Goal: Information Seeking & Learning: Learn about a topic

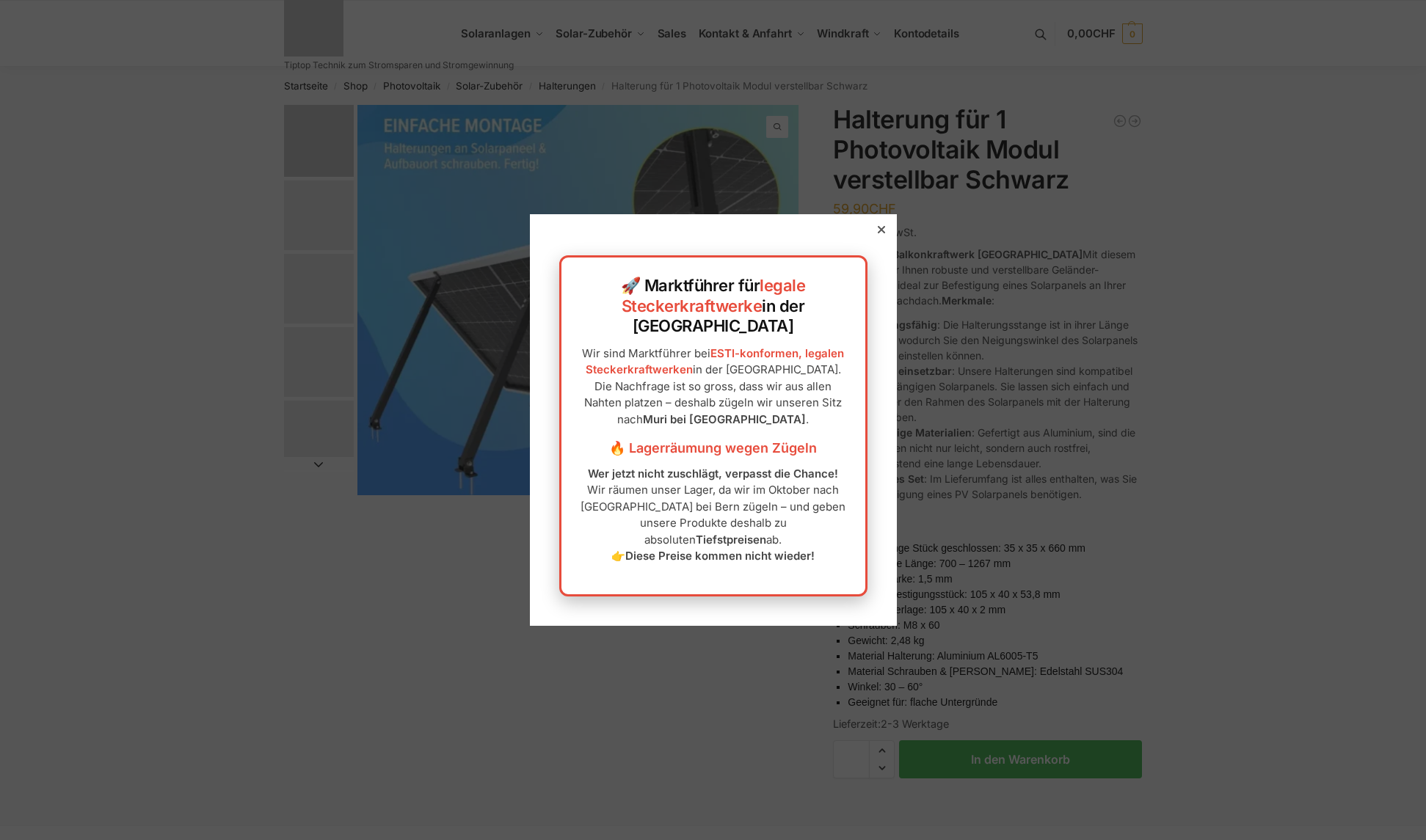
drag, startPoint x: 873, startPoint y: 252, endPoint x: 860, endPoint y: 267, distance: 19.8
click at [878, 233] on icon at bounding box center [881, 229] width 7 height 7
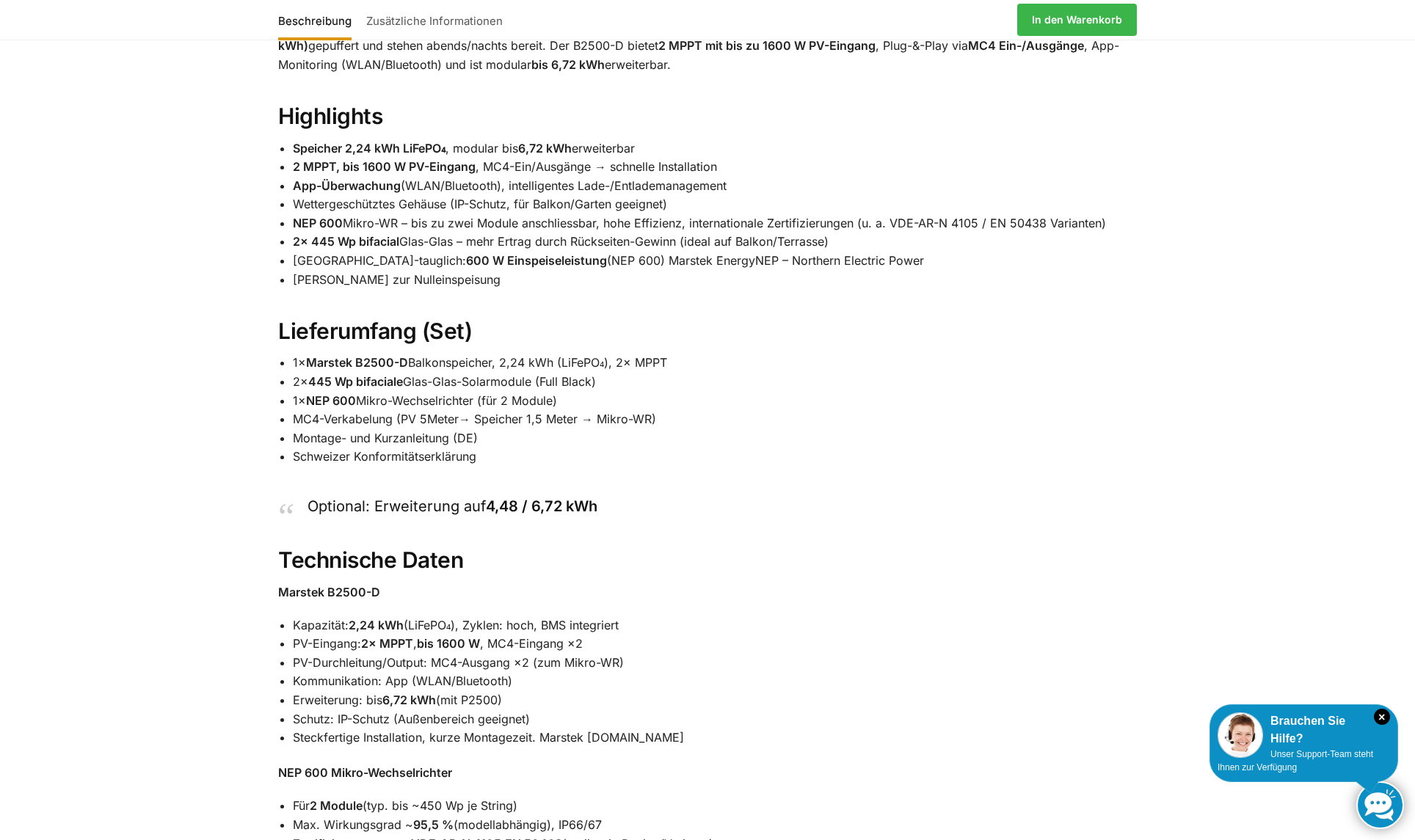
scroll to position [1100, 0]
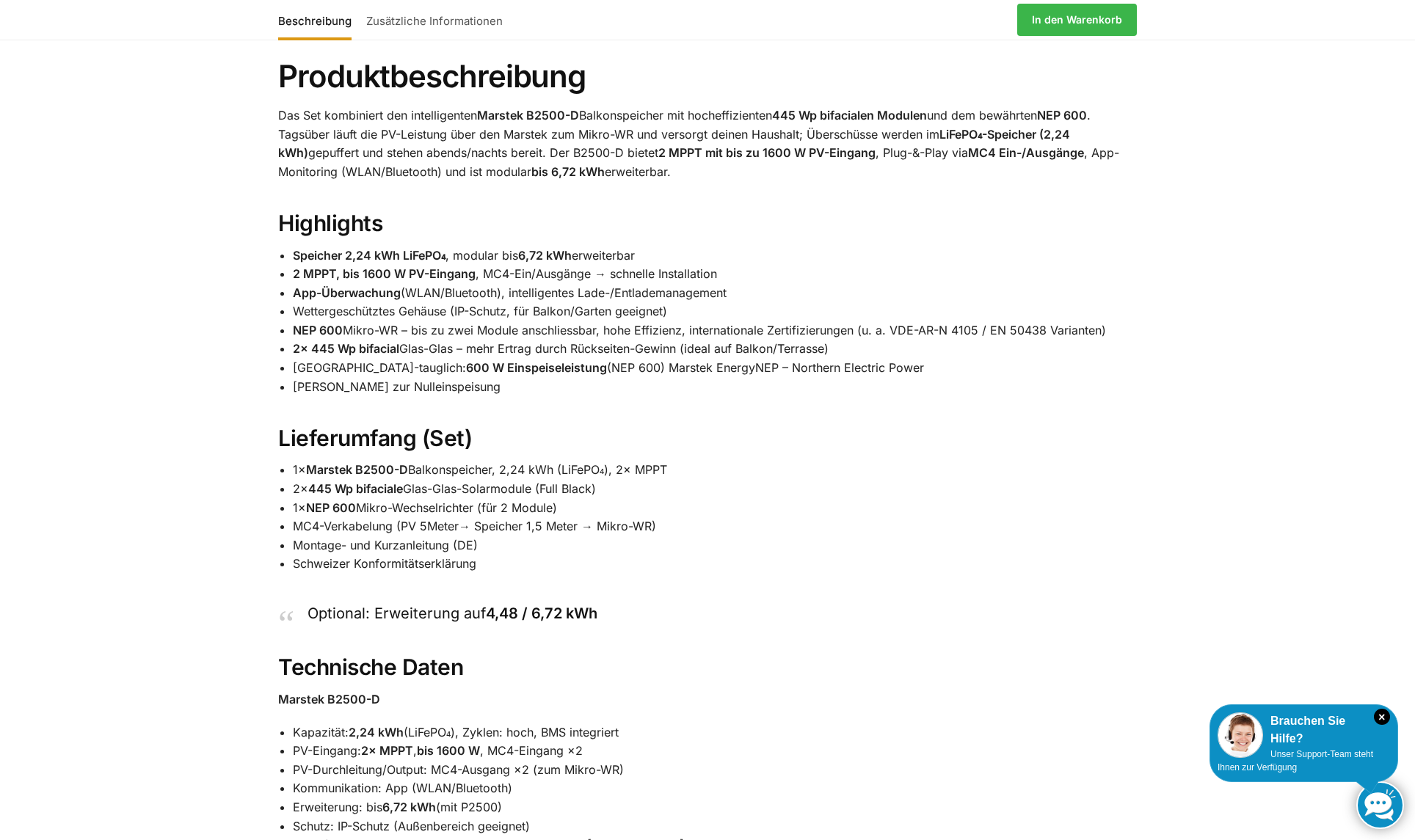
drag, startPoint x: 293, startPoint y: 504, endPoint x: 609, endPoint y: 510, distance: 316.1
click at [609, 499] on li "2× 445 Wp bifaciale Glas-Glas-Solarmodule (Full Black)" at bounding box center [715, 489] width 844 height 19
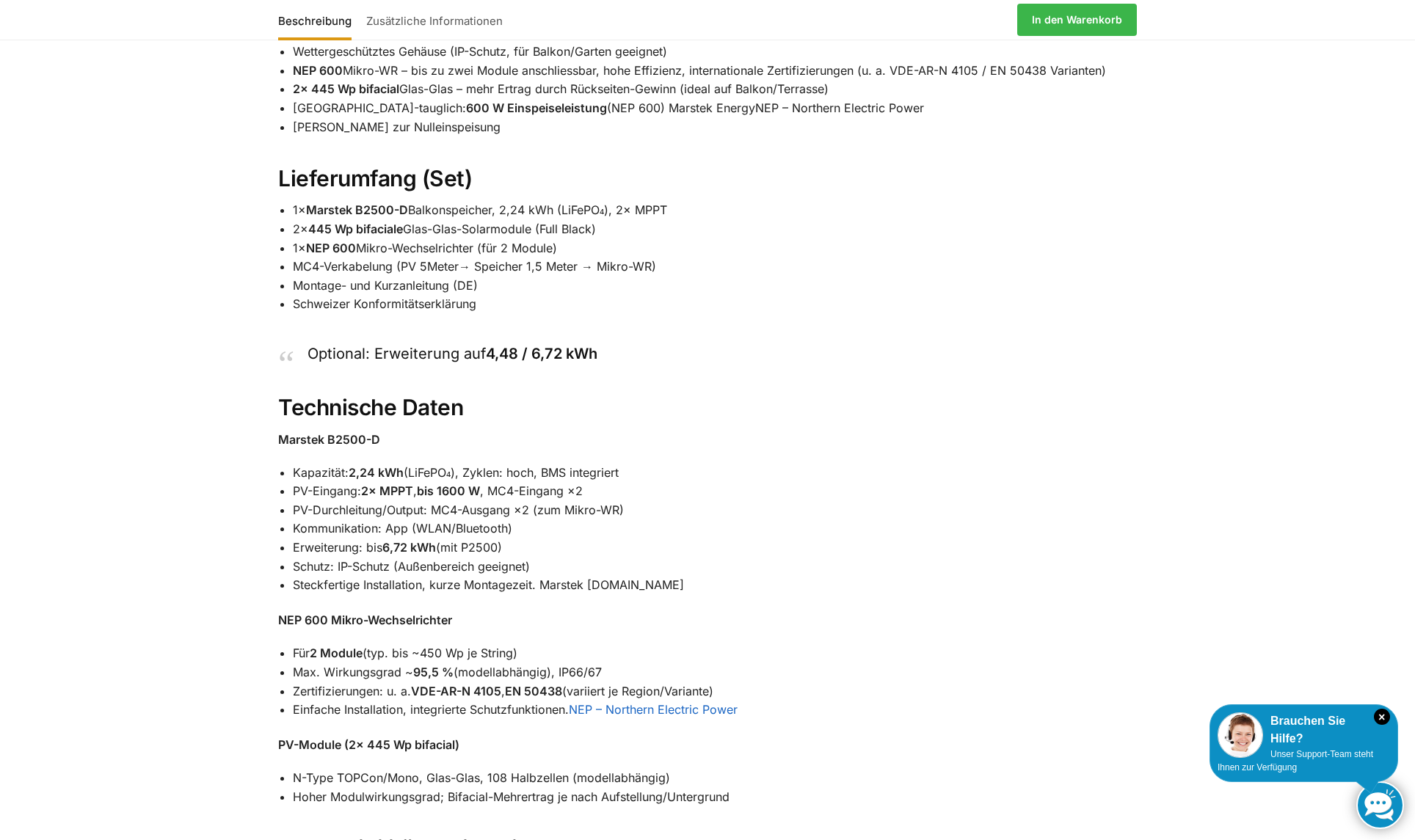
scroll to position [1321, 0]
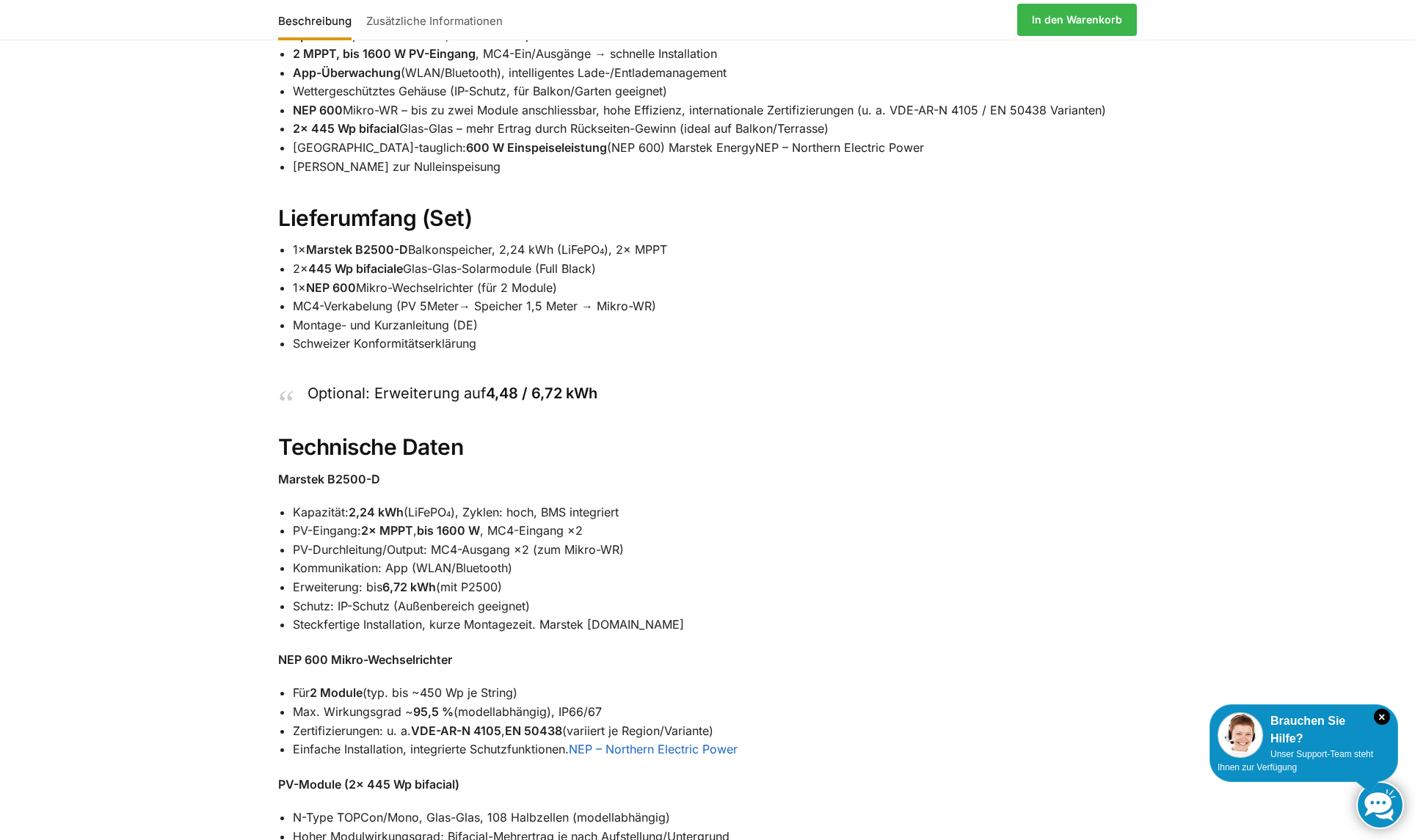
copy li "2× 445 Wp bifaciale Glas-Glas-Solarmodule (Full Black)"
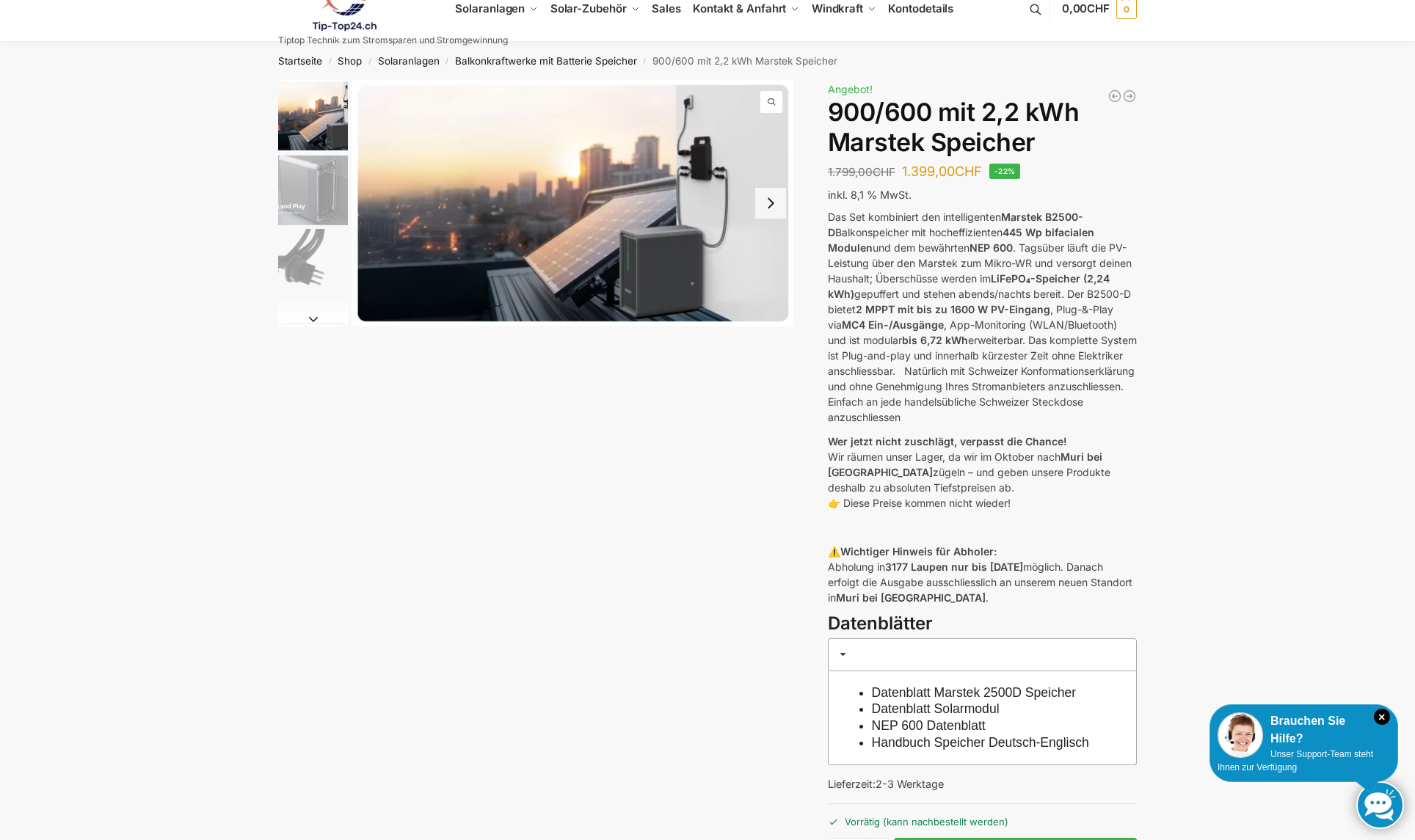
scroll to position [0, 0]
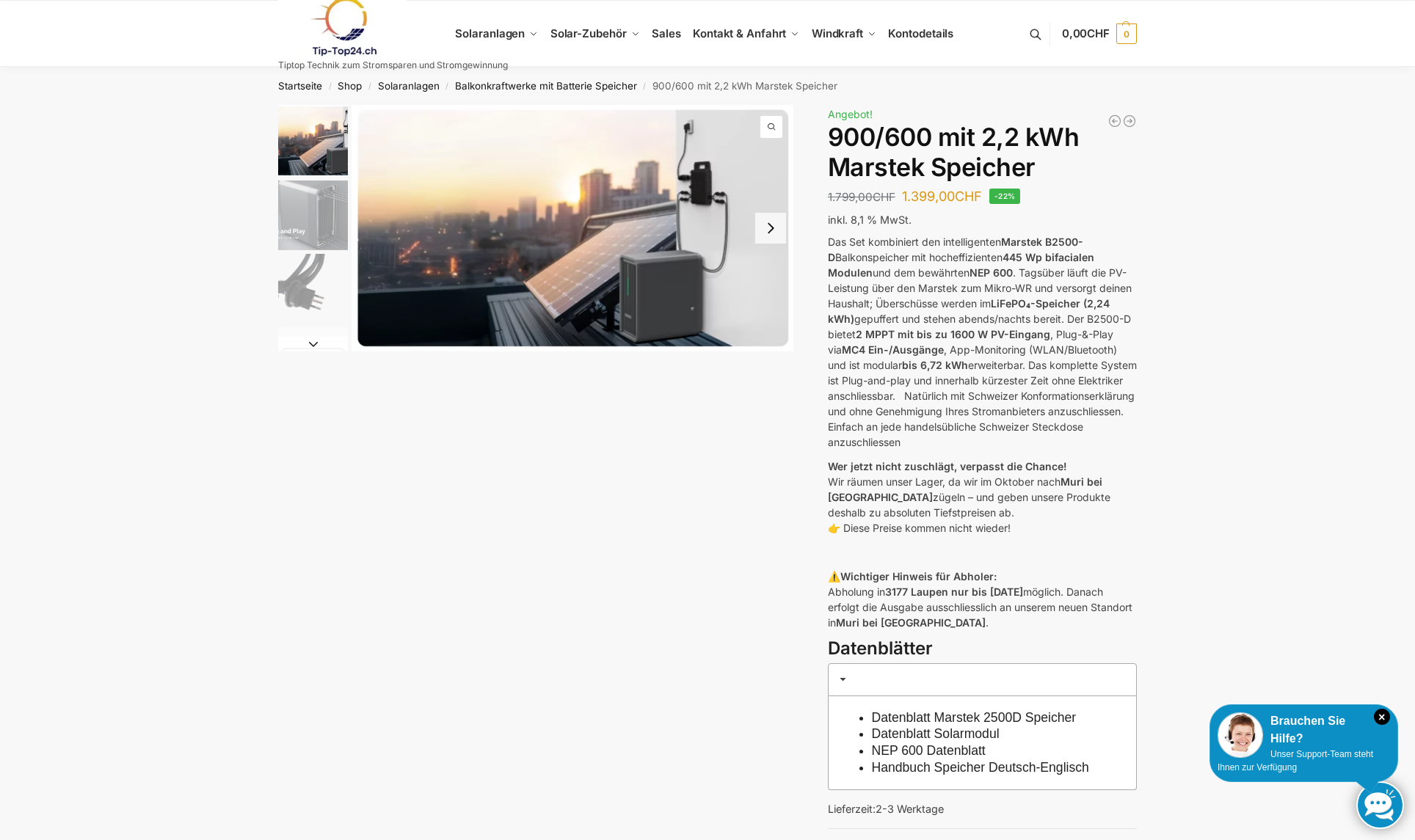
drag, startPoint x: 1292, startPoint y: 238, endPoint x: 1282, endPoint y: 237, distance: 10.0
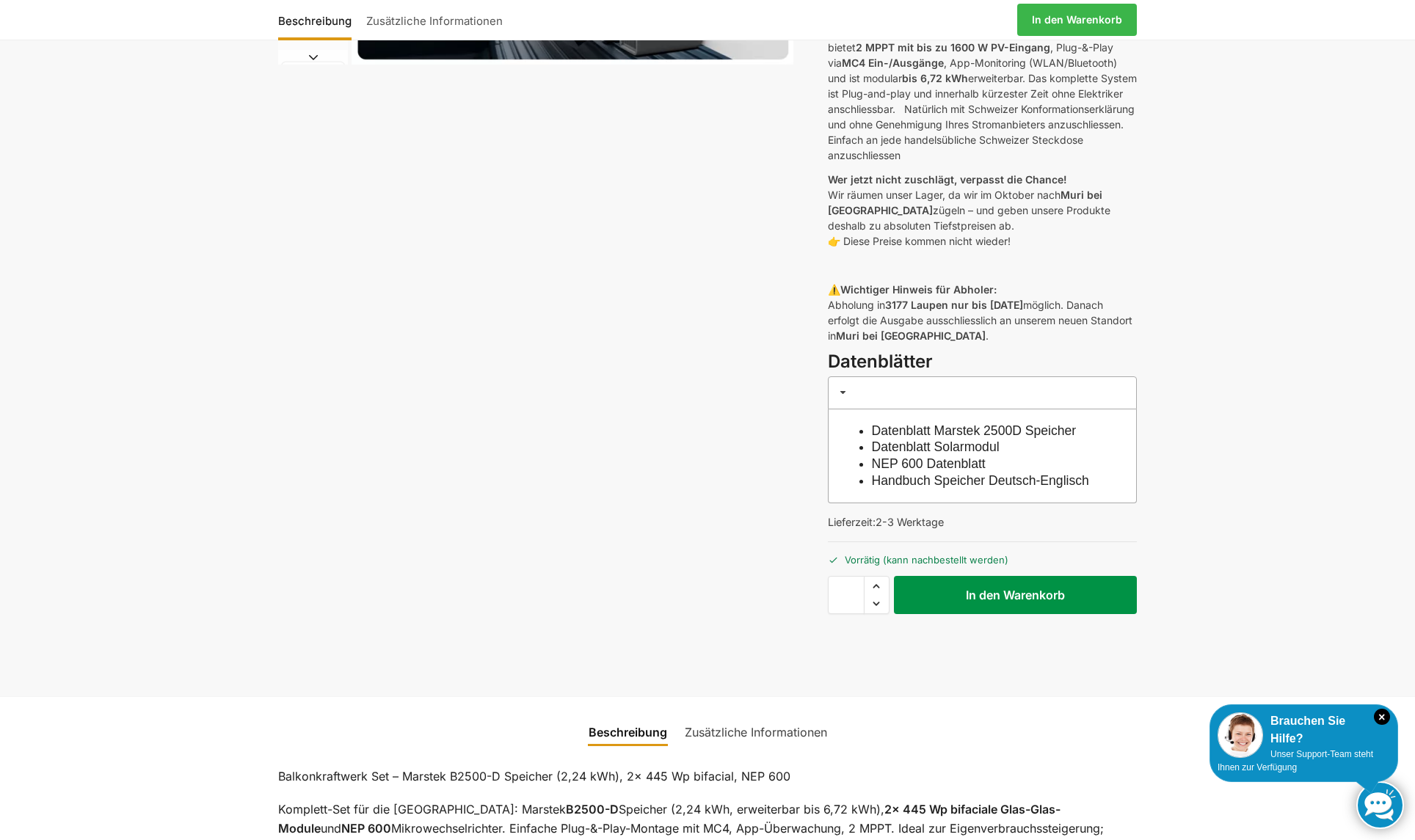
scroll to position [293, 0]
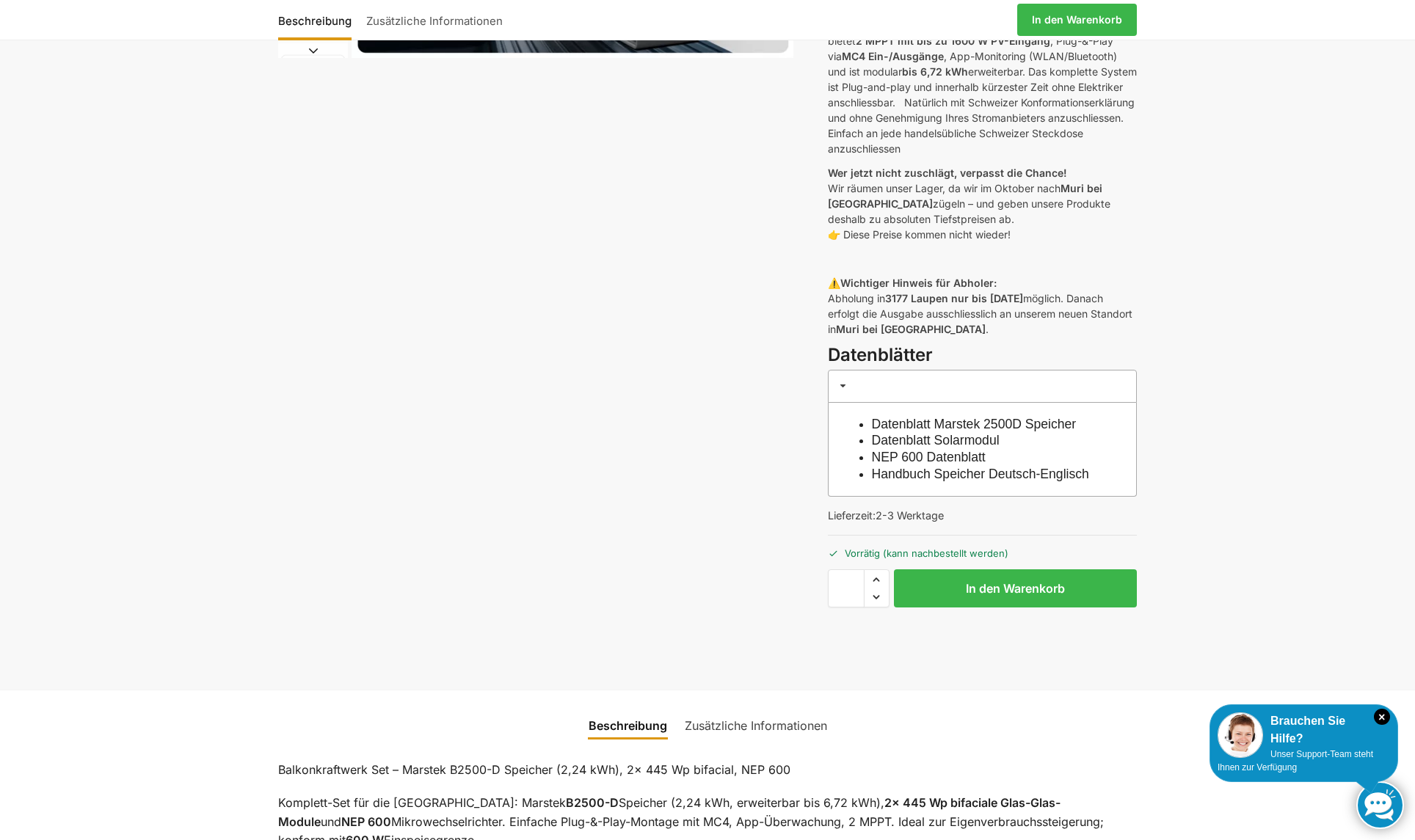
click at [953, 440] on link "Datenblatt Solarmodul" at bounding box center [936, 440] width 127 height 15
